Goal: Information Seeking & Learning: Learn about a topic

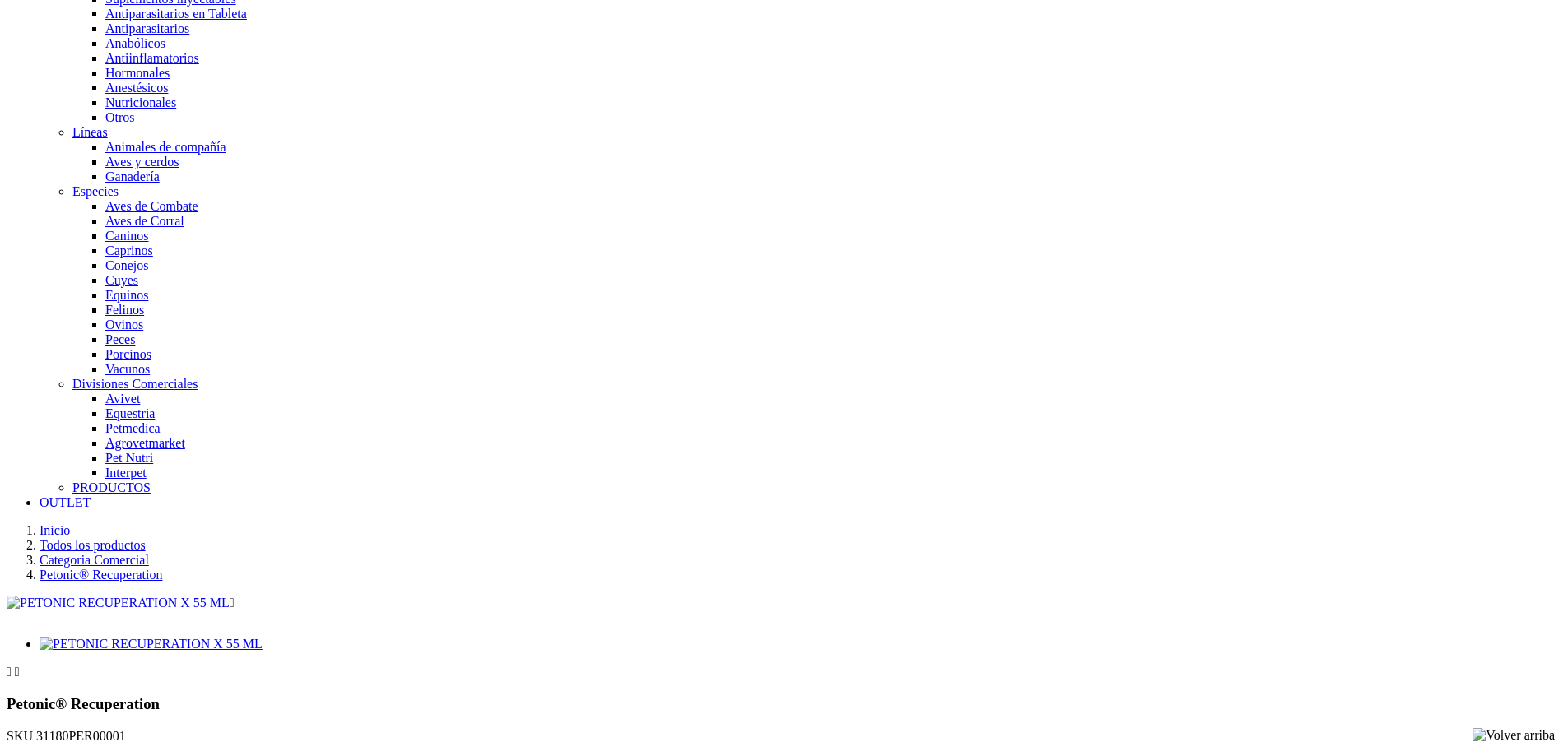
scroll to position [659, 0]
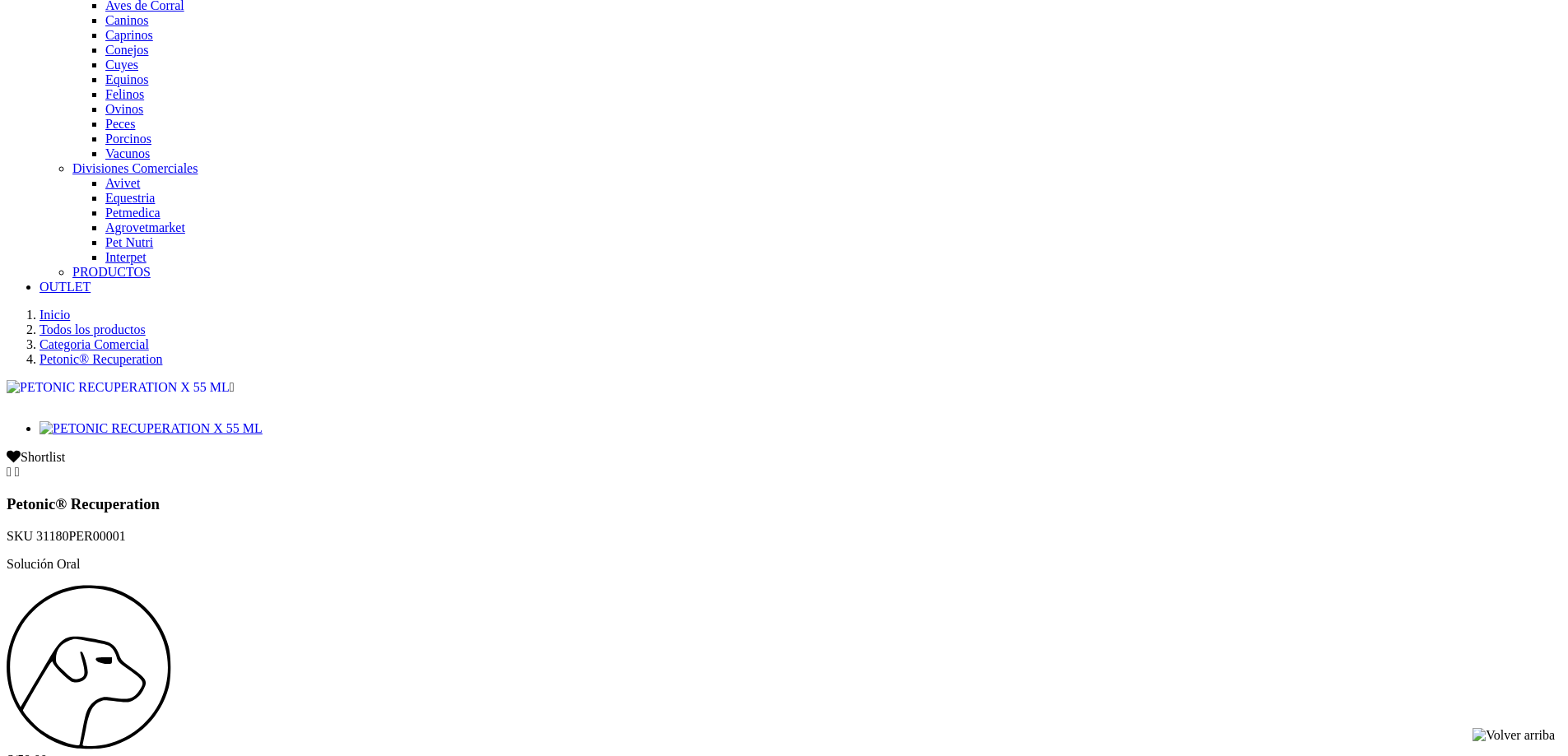
drag, startPoint x: 489, startPoint y: 185, endPoint x: 1102, endPoint y: 189, distance: 613.0
drag, startPoint x: 1101, startPoint y: 187, endPoint x: 1158, endPoint y: 192, distance: 57.2
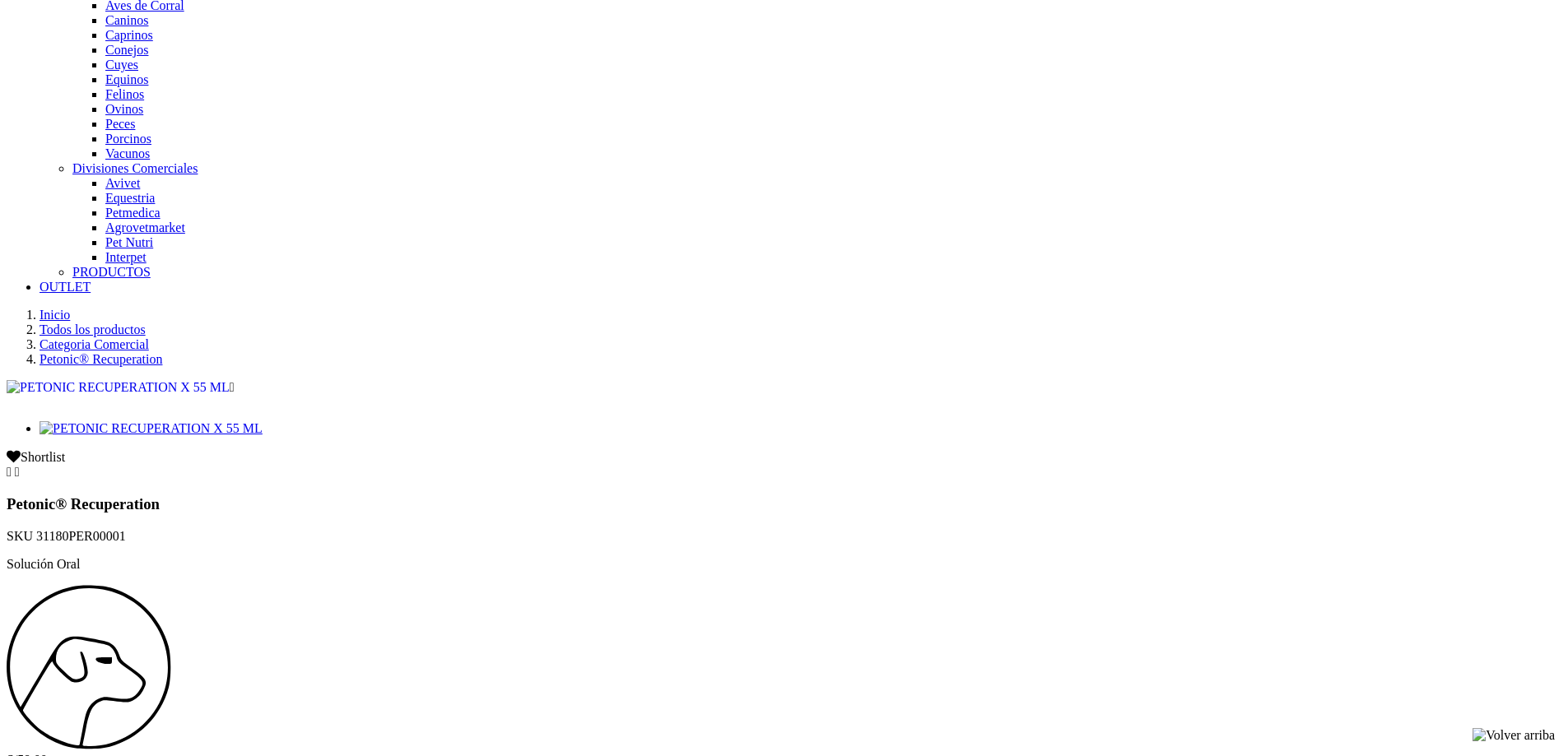
drag, startPoint x: 446, startPoint y: 205, endPoint x: 476, endPoint y: 200, distance: 30.4
drag, startPoint x: 507, startPoint y: 205, endPoint x: 568, endPoint y: 206, distance: 61.0
drag, startPoint x: 842, startPoint y: 204, endPoint x: 920, endPoint y: 207, distance: 78.1
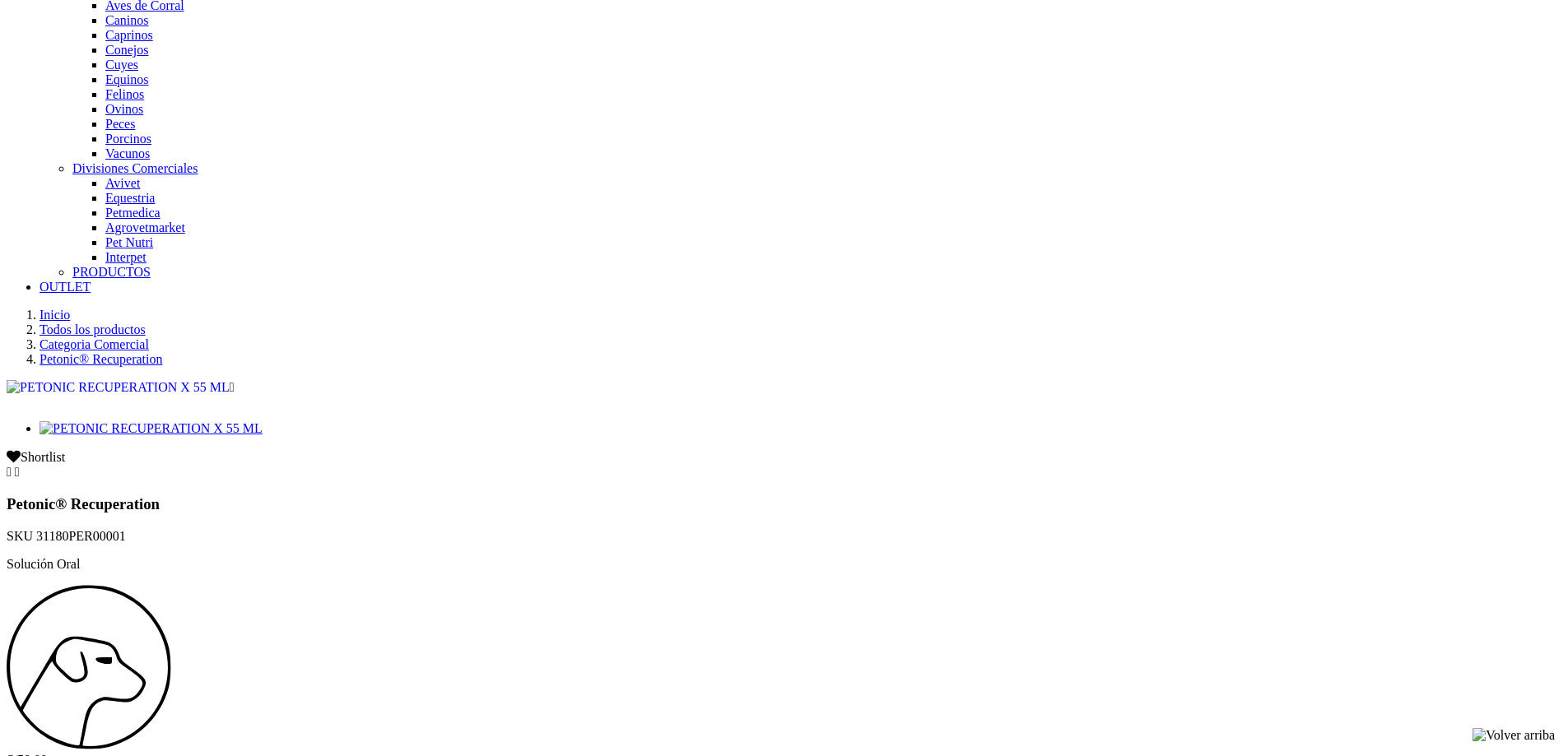
drag, startPoint x: 1179, startPoint y: 204, endPoint x: 1229, endPoint y: 197, distance: 50.5
drag, startPoint x: 629, startPoint y: 213, endPoint x: 753, endPoint y: 214, distance: 124.0
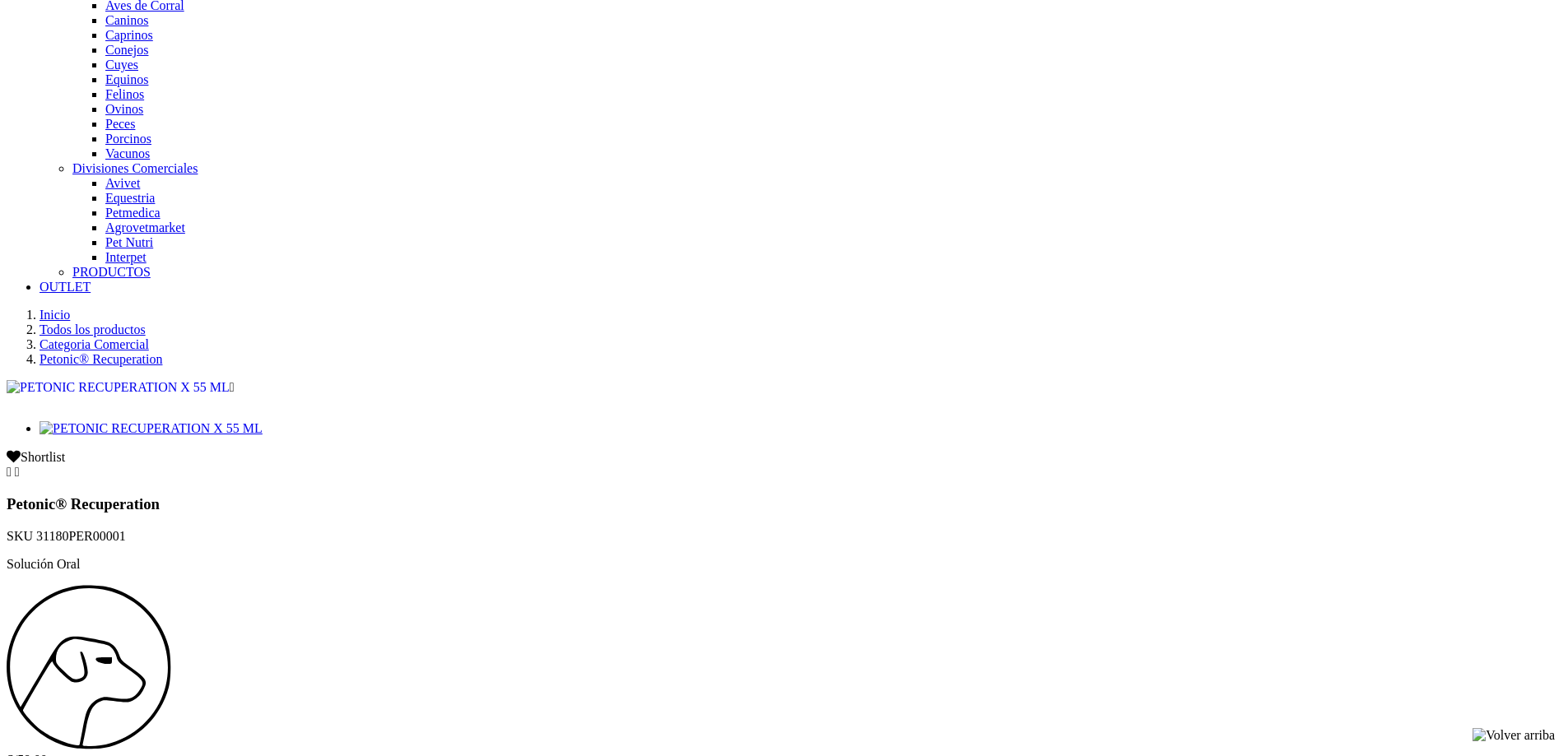
drag, startPoint x: 916, startPoint y: 217, endPoint x: 1097, endPoint y: 225, distance: 181.2
drag, startPoint x: 706, startPoint y: 234, endPoint x: 769, endPoint y: 233, distance: 63.0
drag, startPoint x: 933, startPoint y: 242, endPoint x: 1019, endPoint y: 236, distance: 86.2
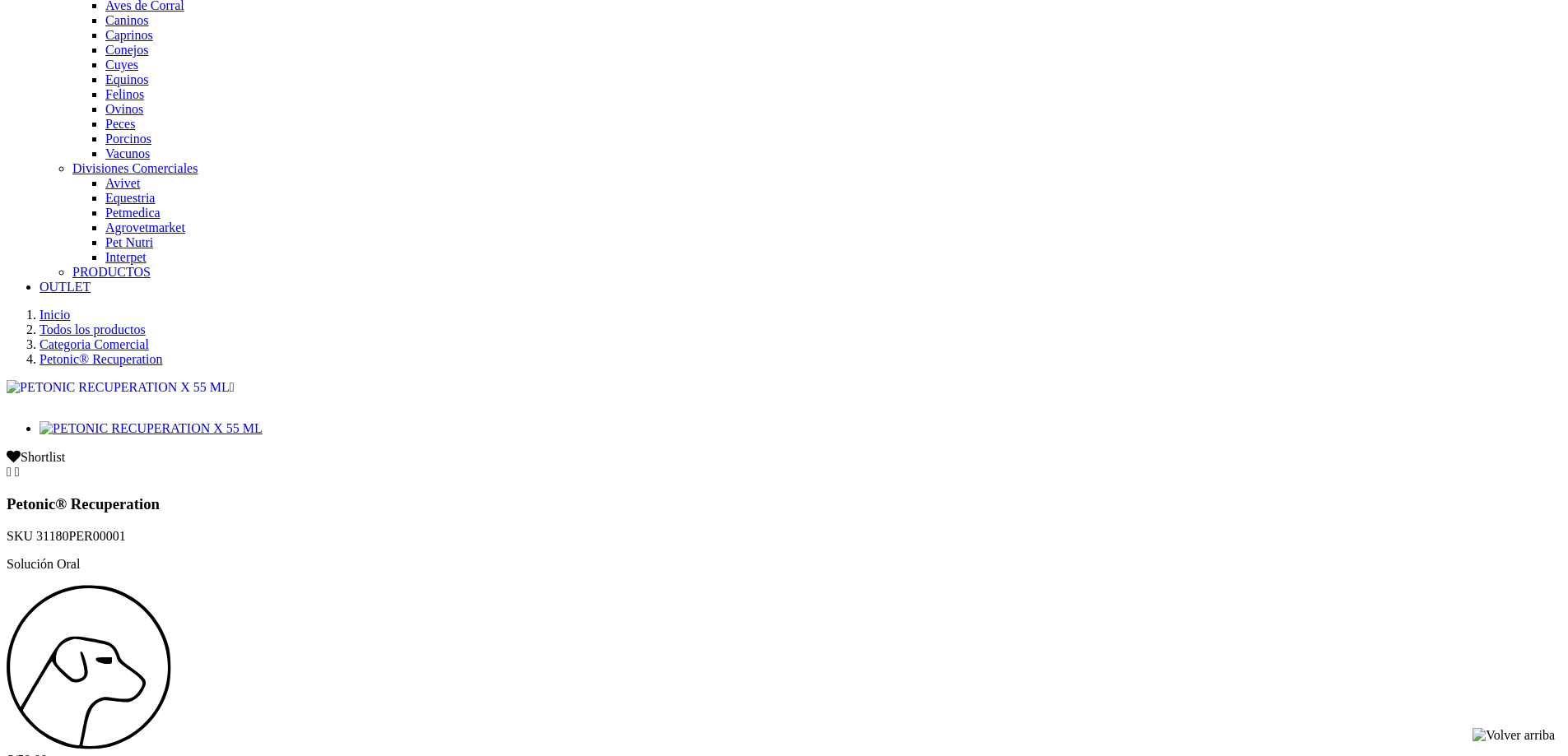
drag, startPoint x: 1156, startPoint y: 235, endPoint x: 1233, endPoint y: 234, distance: 77.0
drag, startPoint x: 509, startPoint y: 261, endPoint x: 546, endPoint y: 260, distance: 37.0
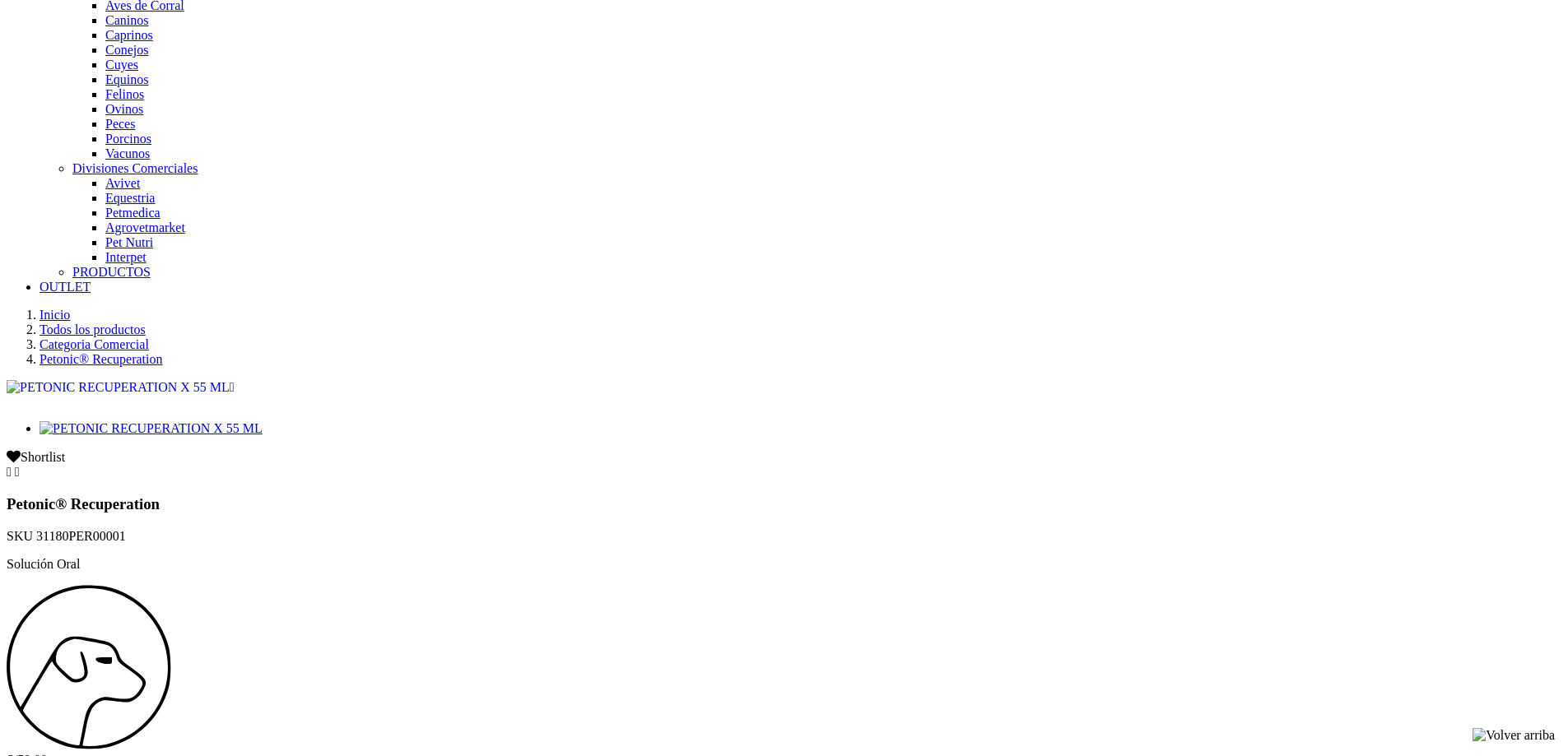
drag, startPoint x: 822, startPoint y: 260, endPoint x: 844, endPoint y: 260, distance: 22.0
drag, startPoint x: 1015, startPoint y: 257, endPoint x: 1079, endPoint y: 253, distance: 64.1
drag, startPoint x: 478, startPoint y: 264, endPoint x: 585, endPoint y: 273, distance: 107.4
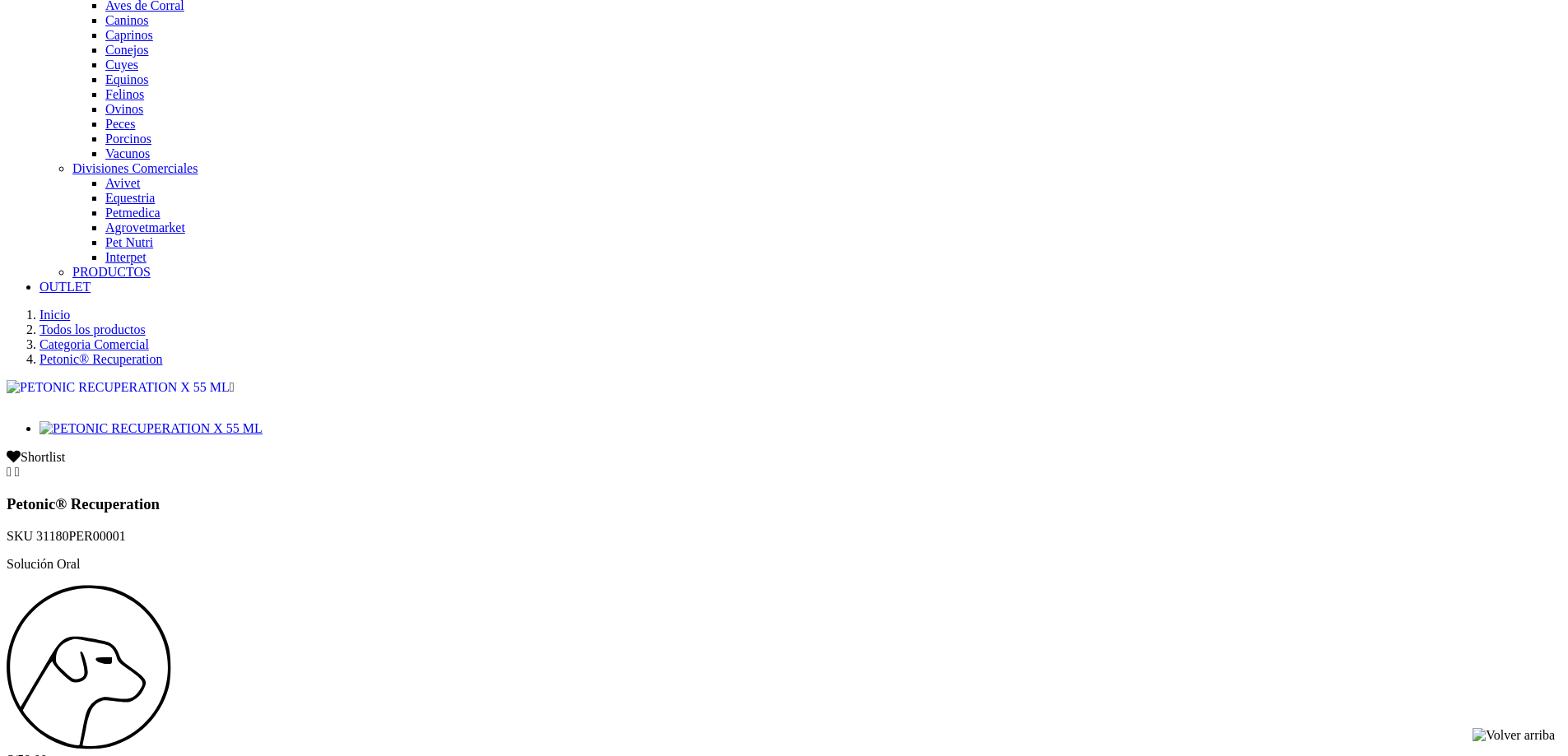
drag, startPoint x: 634, startPoint y: 278, endPoint x: 734, endPoint y: 280, distance: 100.0
drag, startPoint x: 944, startPoint y: 280, endPoint x: 1008, endPoint y: 278, distance: 64.0
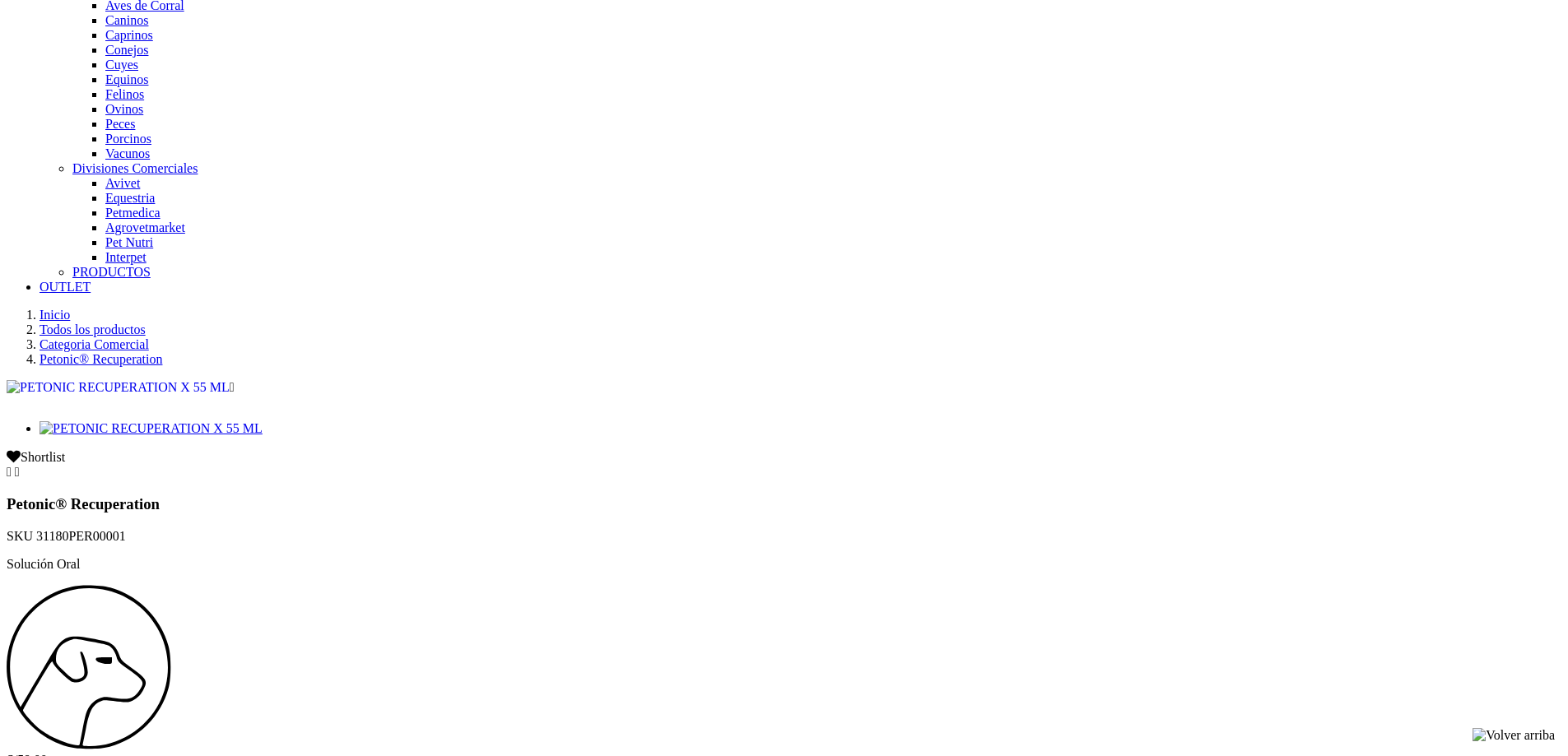
drag, startPoint x: 382, startPoint y: 296, endPoint x: 393, endPoint y: 293, distance: 11.4
drag, startPoint x: 850, startPoint y: 298, endPoint x: 866, endPoint y: 300, distance: 16.1
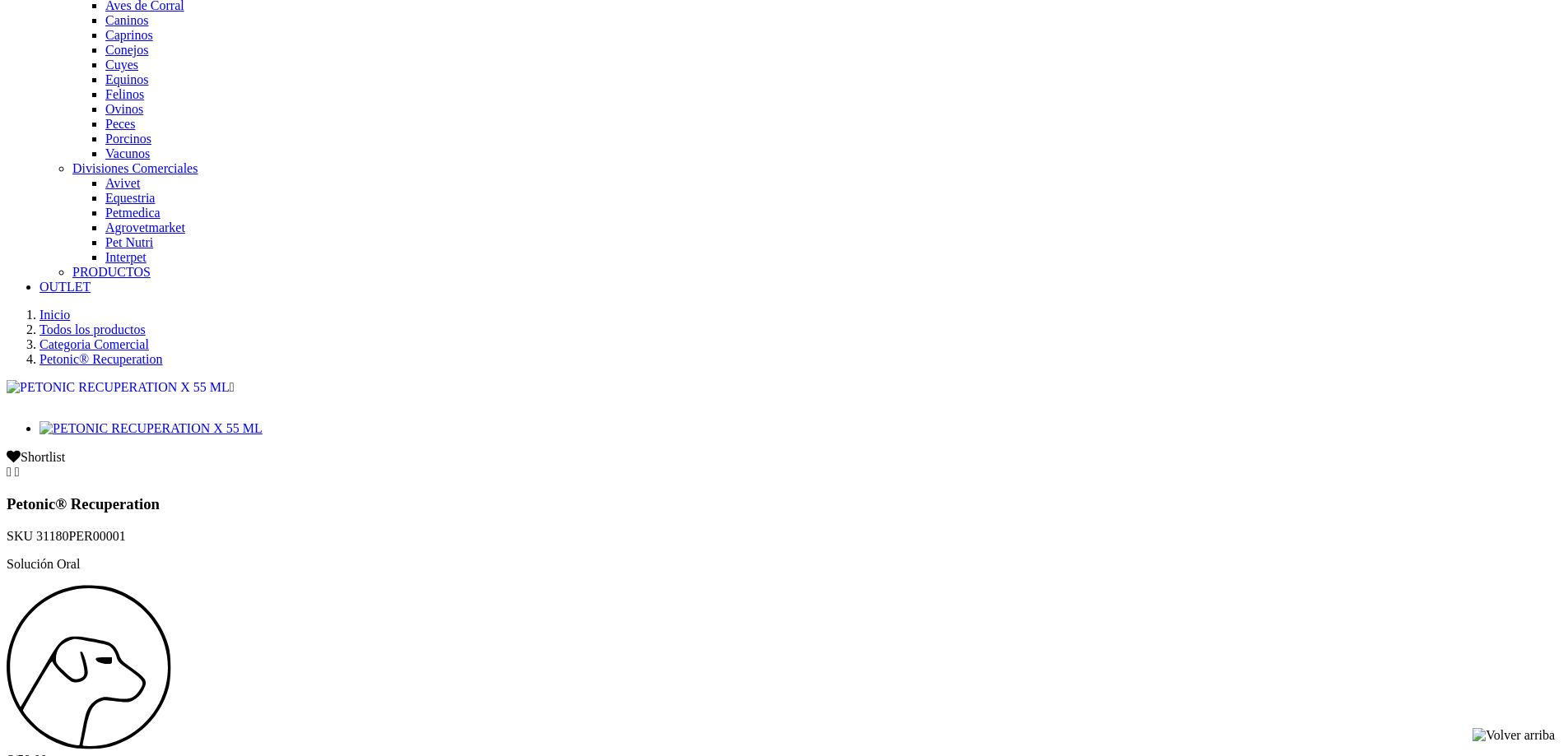
drag, startPoint x: 458, startPoint y: 300, endPoint x: 495, endPoint y: 300, distance: 37.0
drag, startPoint x: 618, startPoint y: 300, endPoint x: 665, endPoint y: 299, distance: 47.0
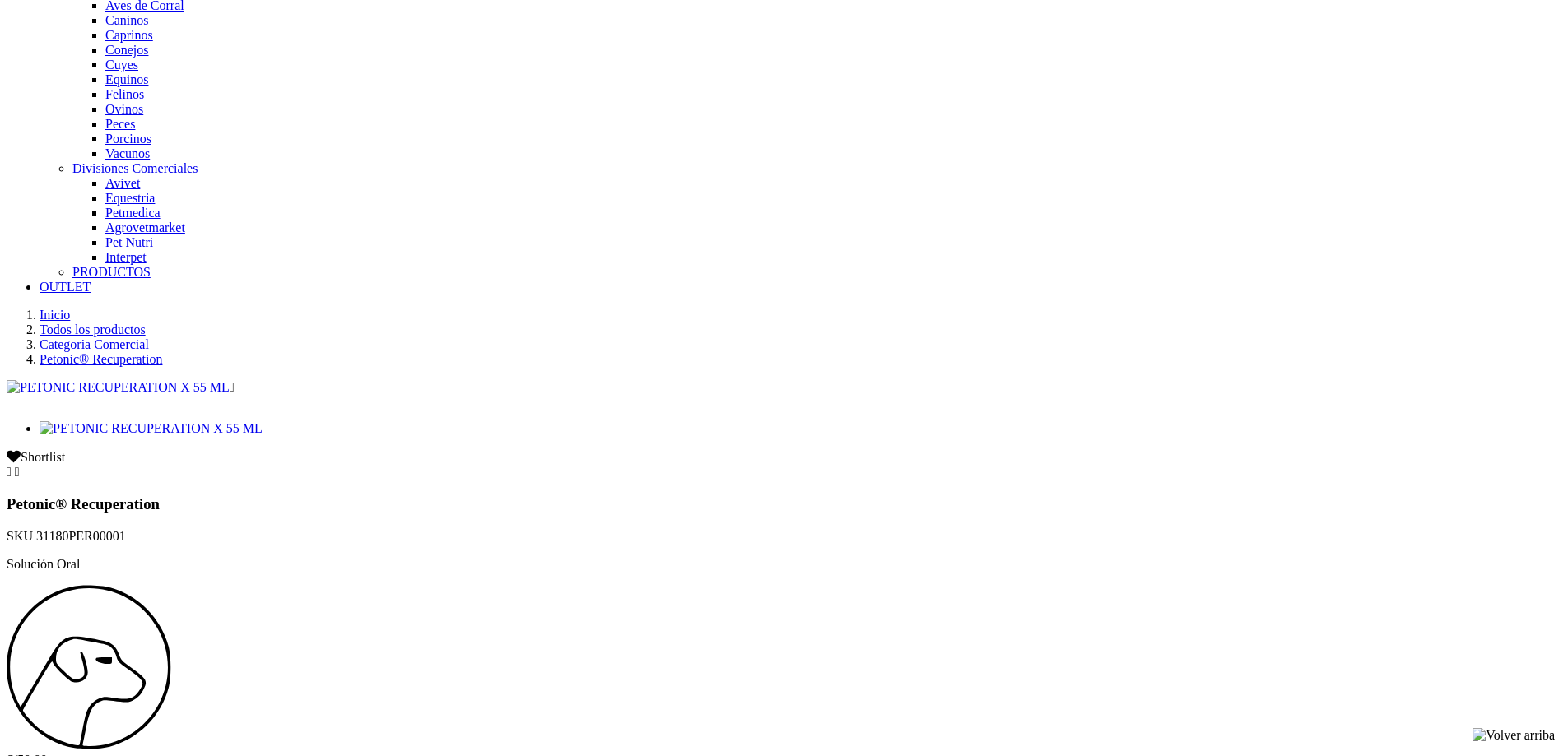
drag, startPoint x: 744, startPoint y: 300, endPoint x: 792, endPoint y: 304, distance: 48.2
drag, startPoint x: 883, startPoint y: 318, endPoint x: 932, endPoint y: 314, distance: 49.2
drag, startPoint x: 991, startPoint y: 311, endPoint x: 1009, endPoint y: 309, distance: 18.1
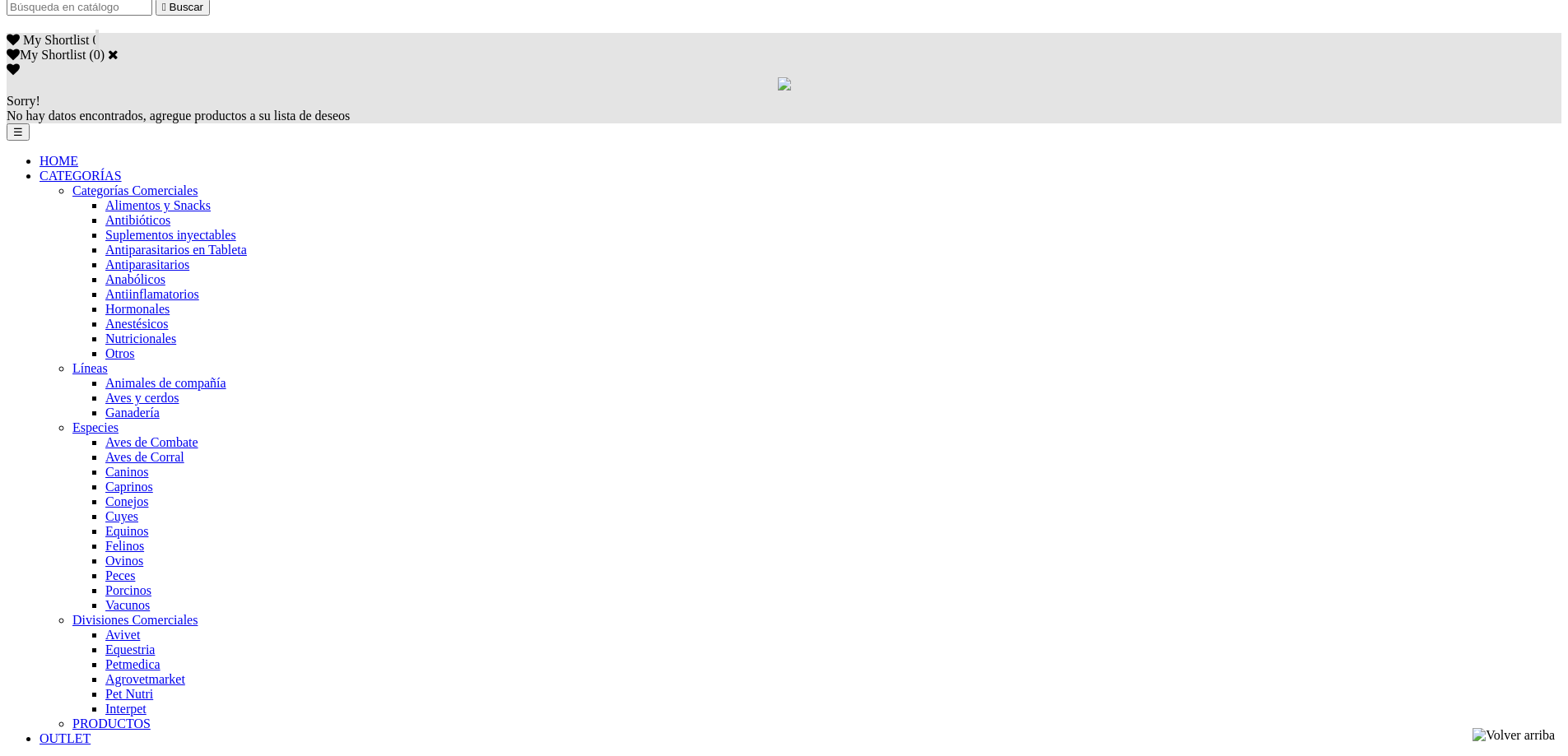
scroll to position [493, 0]
